Goal: Information Seeking & Learning: Find specific page/section

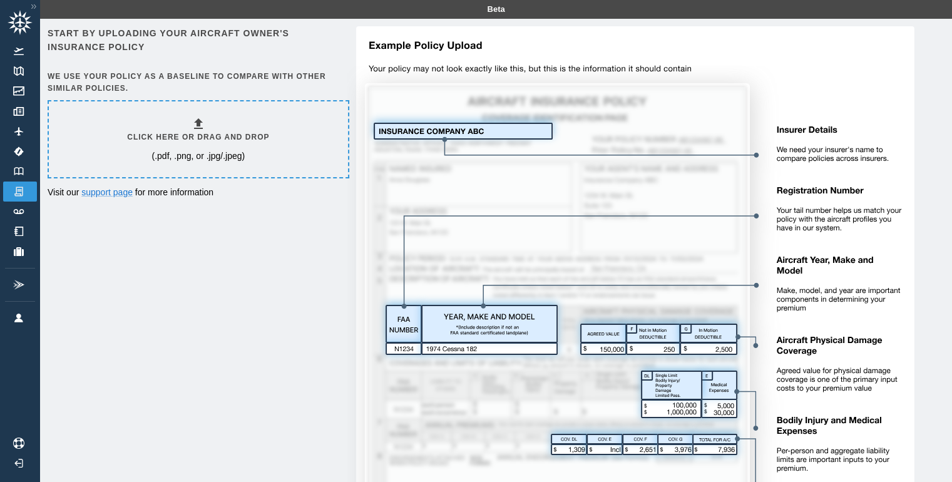
click at [68, 111] on div "Click here or drag and drop (.pdf, .png, or .jpg/.jpeg)" at bounding box center [198, 139] width 299 height 76
click at [105, 190] on link "support page" at bounding box center [106, 192] width 51 height 10
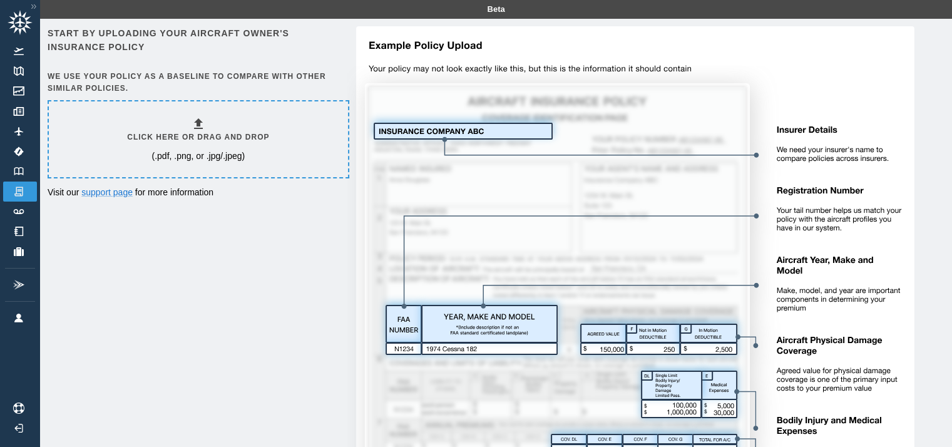
click at [438, 126] on img at bounding box center [631, 318] width 568 height 585
click at [197, 123] on icon at bounding box center [198, 123] width 15 height 15
click at [14, 212] on img at bounding box center [19, 211] width 14 height 5
